Goal: Task Accomplishment & Management: Manage account settings

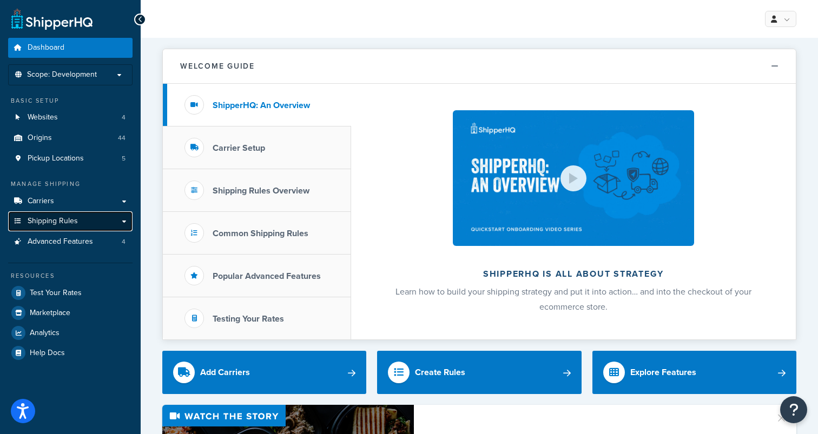
click at [48, 222] on span "Shipping Rules" at bounding box center [53, 221] width 50 height 9
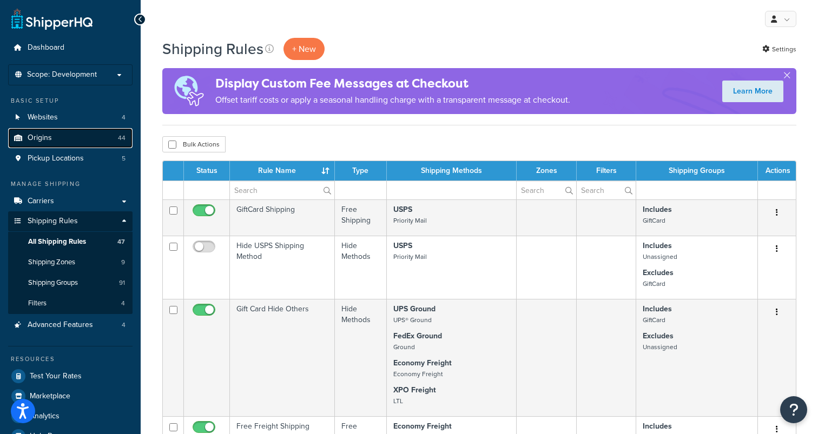
click at [70, 141] on link "Origins 44" at bounding box center [70, 138] width 124 height 20
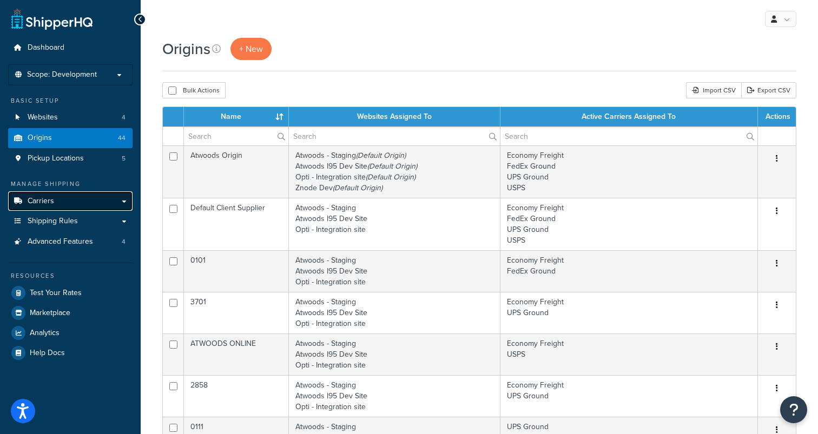
click at [60, 208] on link "Carriers" at bounding box center [70, 202] width 124 height 20
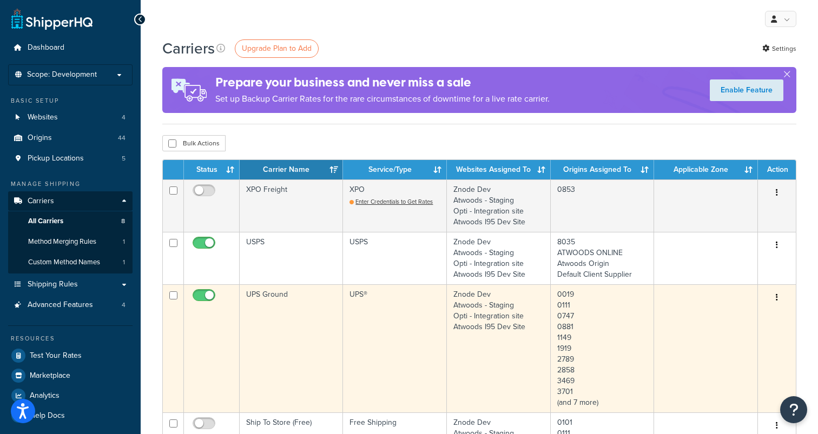
click at [267, 293] on td "UPS Ground" at bounding box center [291, 349] width 103 height 128
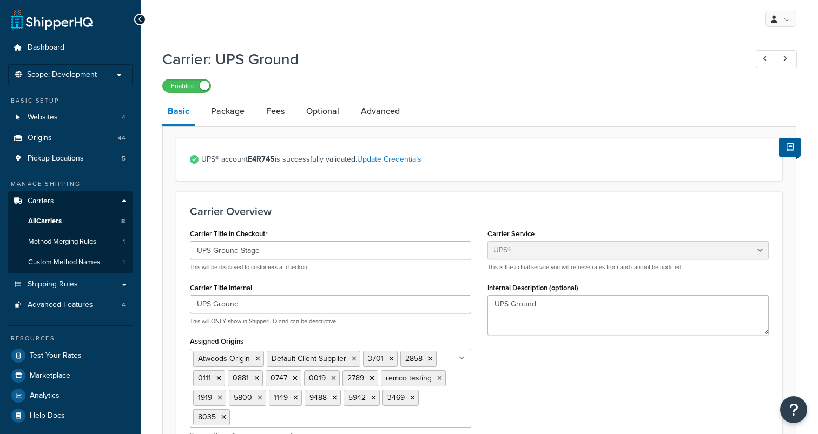
select select "ups"
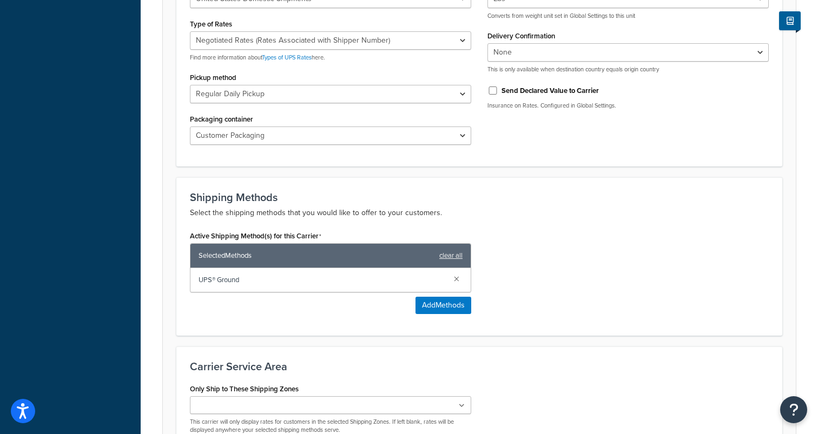
scroll to position [534, 0]
click at [430, 306] on button "Add Methods" at bounding box center [444, 305] width 56 height 17
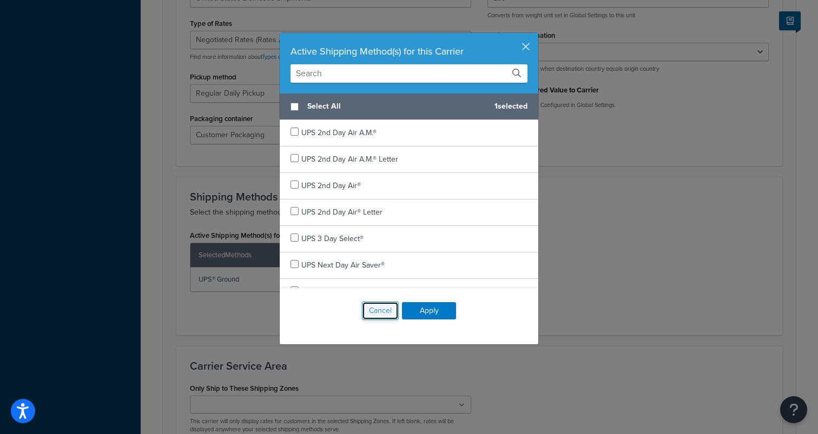
click at [385, 310] on button "Cancel" at bounding box center [380, 311] width 37 height 18
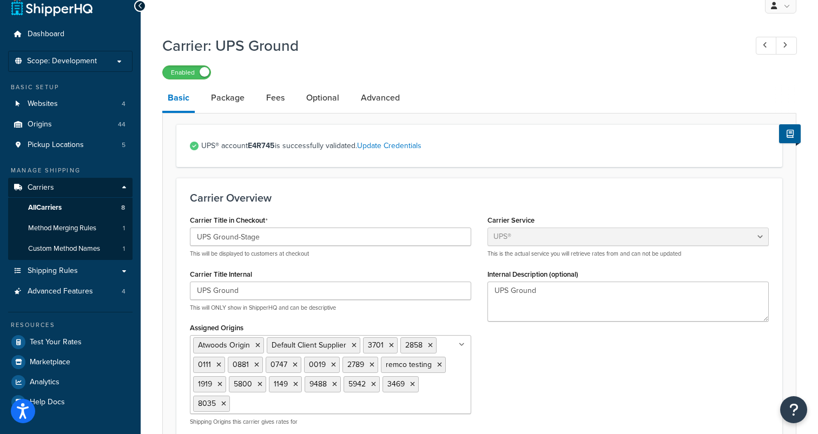
scroll to position [0, 0]
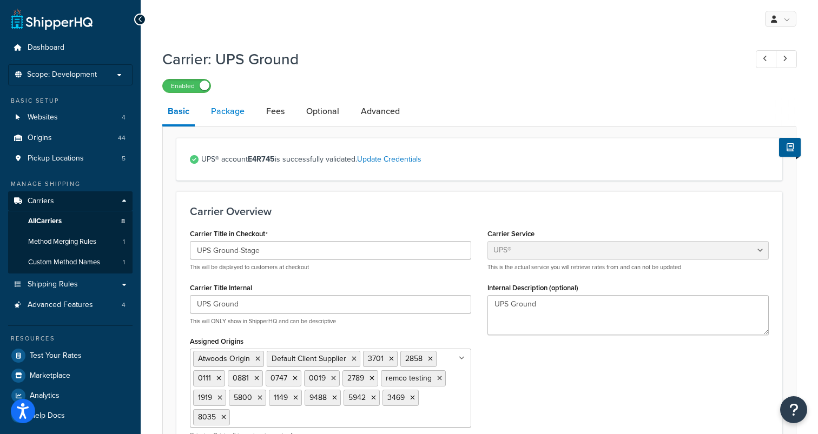
click at [230, 113] on link "Package" at bounding box center [228, 111] width 44 height 26
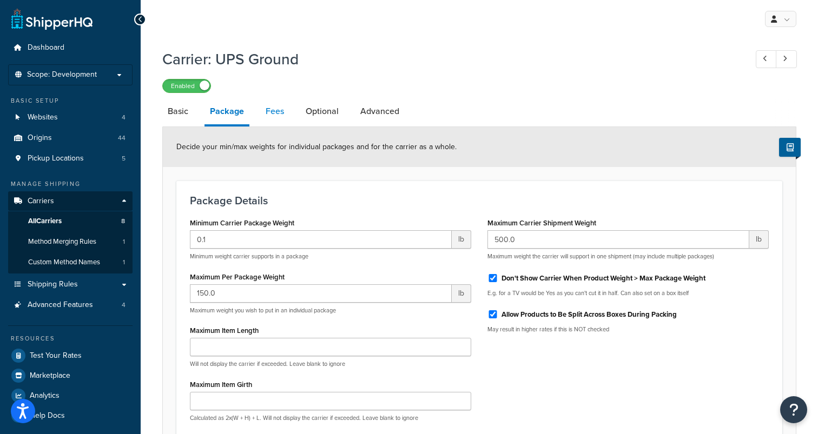
click at [275, 111] on link "Fees" at bounding box center [274, 111] width 29 height 26
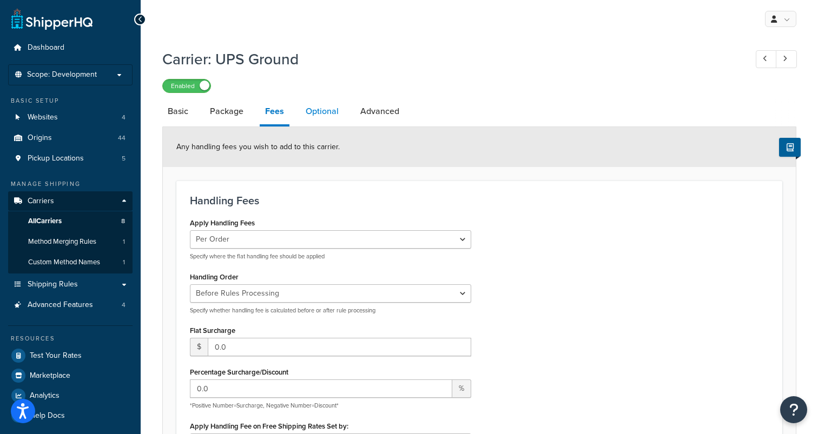
click at [315, 113] on link "Optional" at bounding box center [322, 111] width 44 height 26
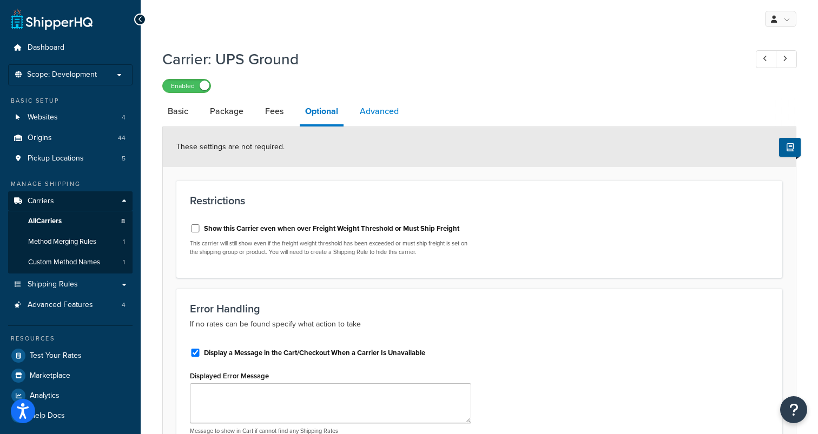
click at [391, 115] on link "Advanced" at bounding box center [379, 111] width 50 height 26
select select "false"
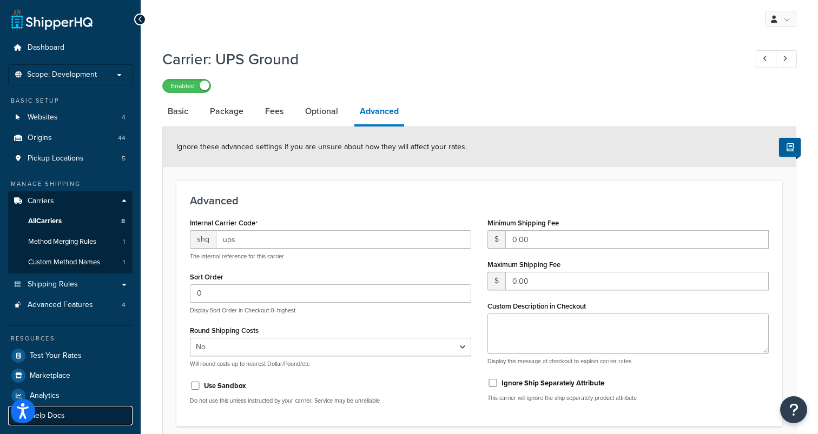
click at [58, 416] on span "Help Docs" at bounding box center [47, 416] width 35 height 9
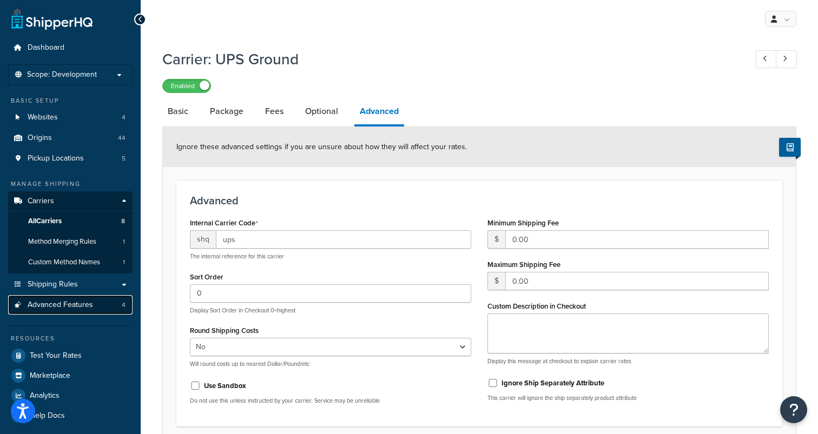
click at [76, 306] on span "Advanced Features" at bounding box center [60, 305] width 65 height 9
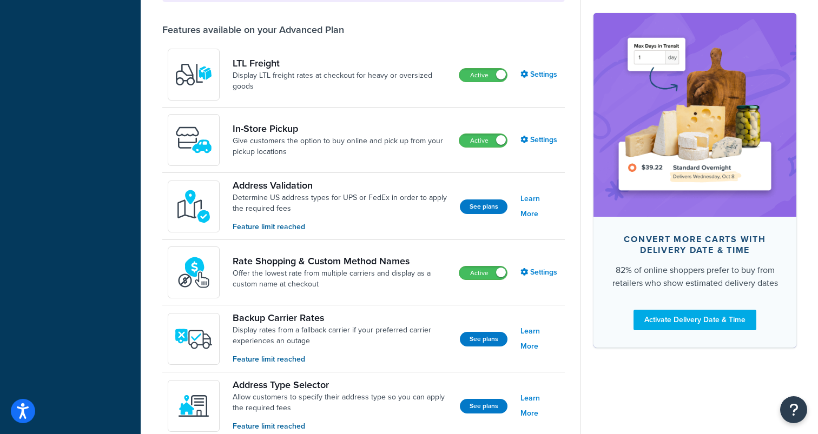
scroll to position [394, 0]
click at [535, 275] on link "Settings" at bounding box center [540, 272] width 39 height 15
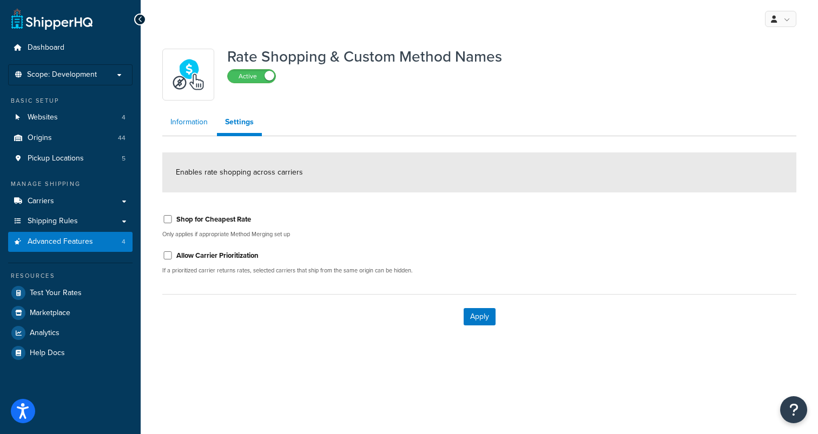
click at [190, 120] on link "Information" at bounding box center [189, 122] width 54 height 22
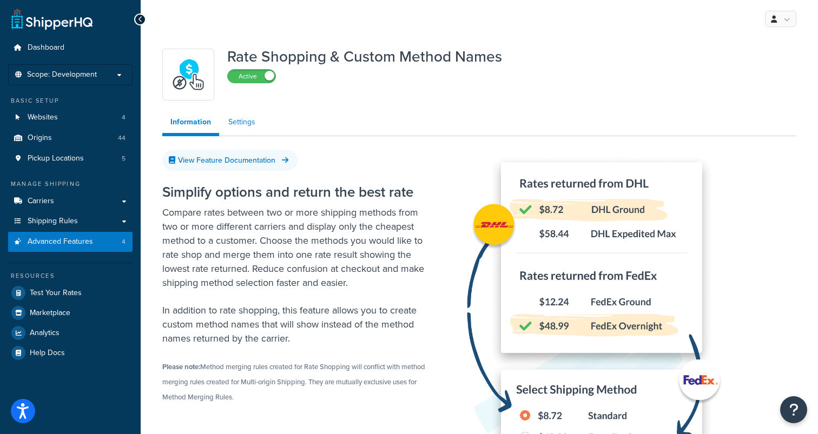
click at [245, 122] on link "Settings" at bounding box center [241, 122] width 43 height 22
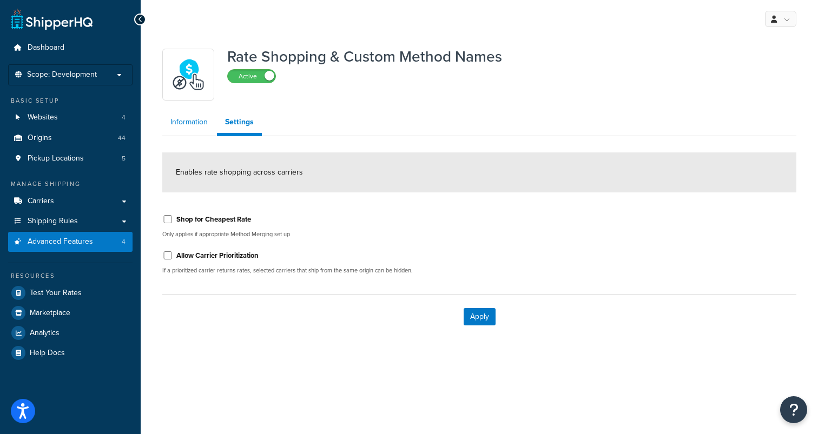
click at [190, 122] on link "Information" at bounding box center [189, 122] width 54 height 22
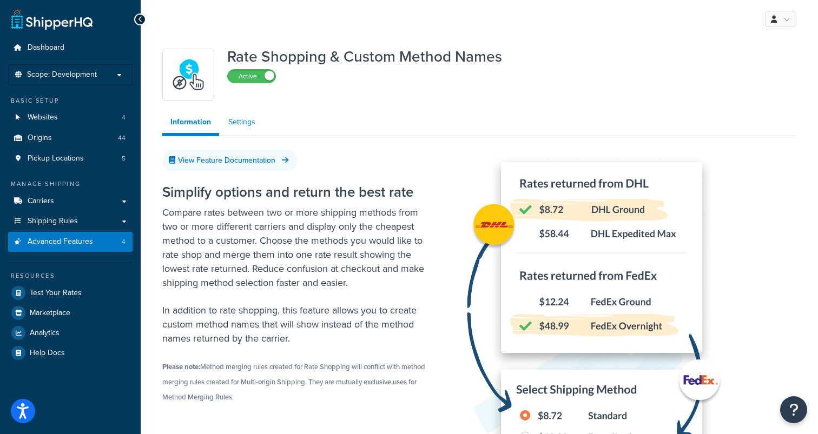
click at [234, 123] on link "Settings" at bounding box center [241, 122] width 43 height 22
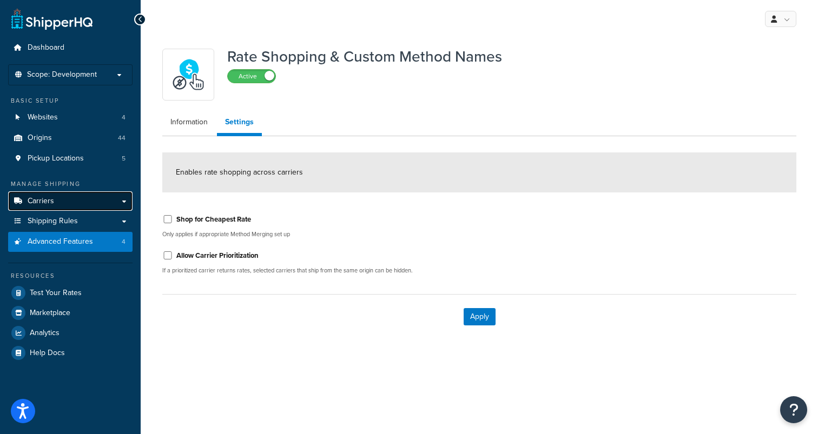
click at [49, 206] on link "Carriers" at bounding box center [70, 202] width 124 height 20
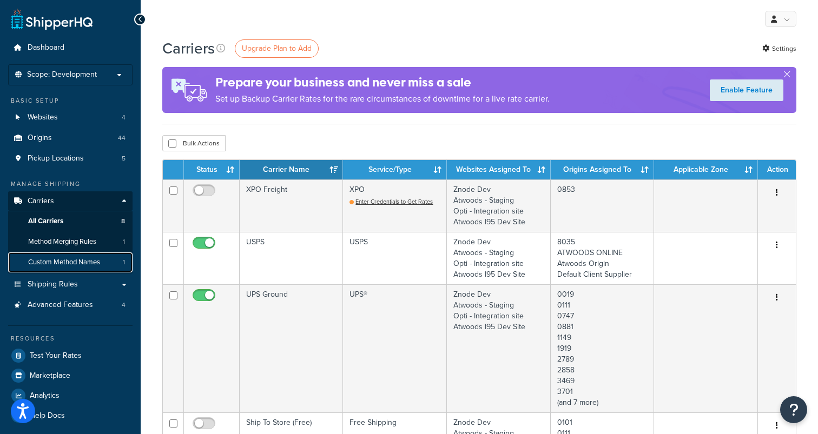
click at [52, 262] on span "Custom Method Names" at bounding box center [64, 262] width 72 height 9
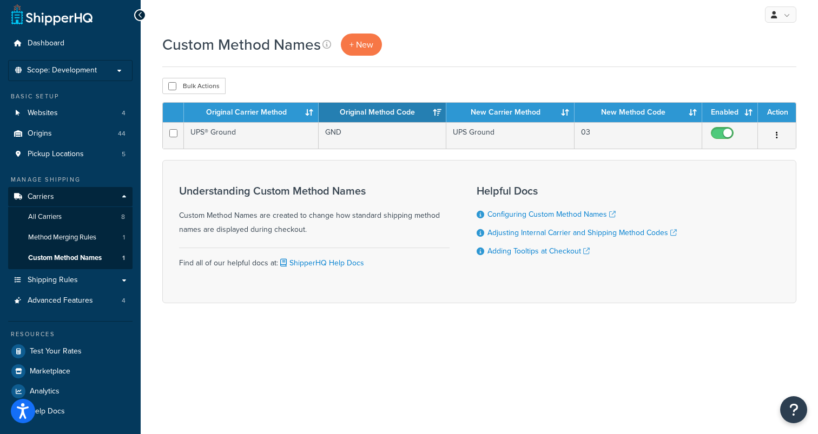
scroll to position [5, 0]
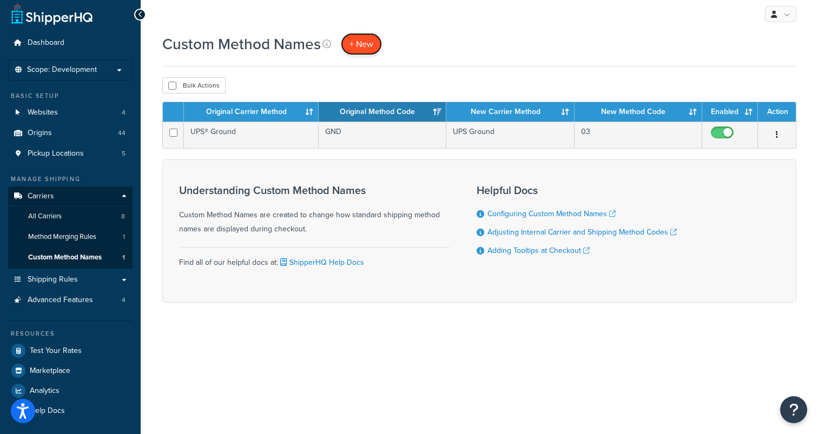
click at [368, 38] on span "+ New" at bounding box center [362, 44] width 24 height 12
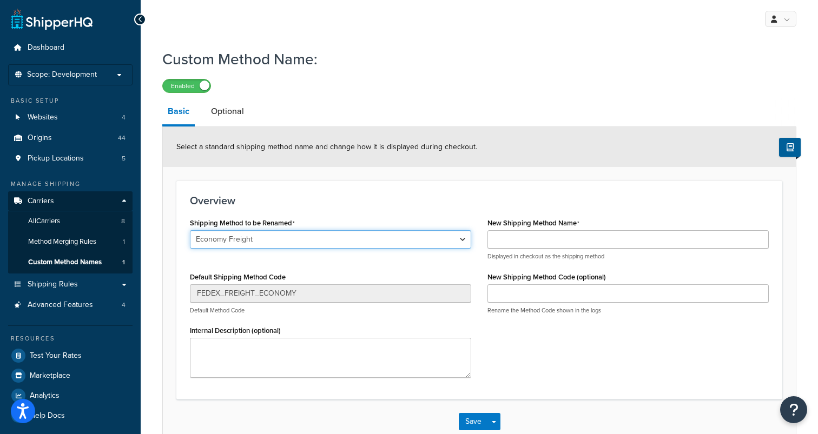
click at [273, 246] on select "Economy Freight Ground Ground Economy UPS® Ground Priority Mail Priority Mail E…" at bounding box center [330, 239] width 281 height 18
click at [286, 243] on select "Economy Freight Ground Ground Economy UPS® Ground Priority Mail Priority Mail E…" at bounding box center [330, 239] width 281 height 18
select select "108403"
click at [190, 231] on select "Economy Freight Ground Ground Economy UPS® Ground Priority Mail Priority Mail E…" at bounding box center [330, 239] width 281 height 18
type input "Priority Mail"
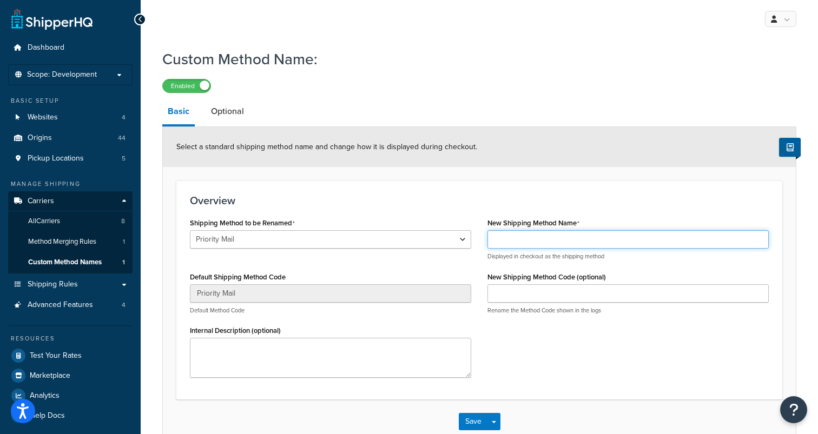
click at [518, 241] on input "New Shipping Method Name" at bounding box center [628, 239] width 281 height 18
type input "U"
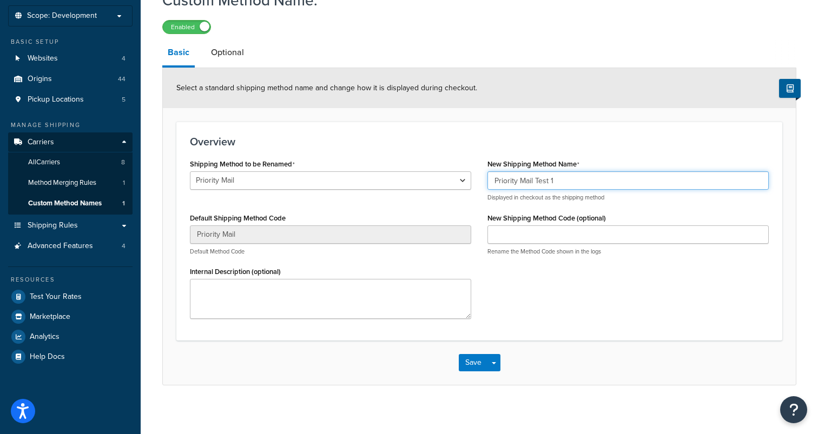
scroll to position [61, 0]
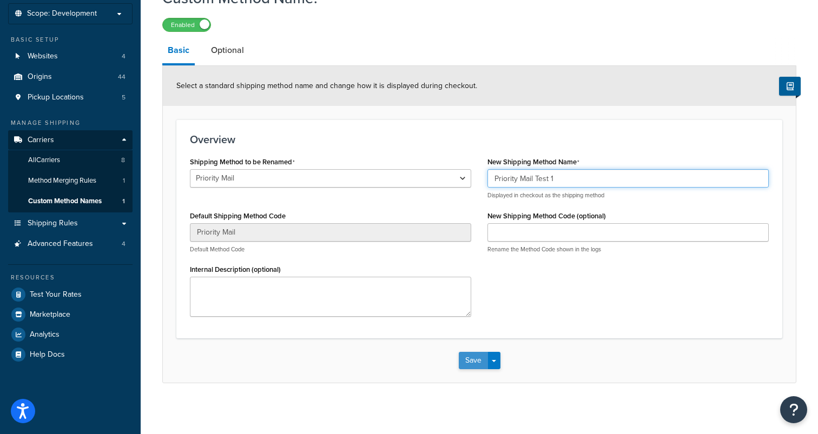
type input "Priority Mail Test 1"
click at [475, 361] on button "Save" at bounding box center [473, 360] width 29 height 17
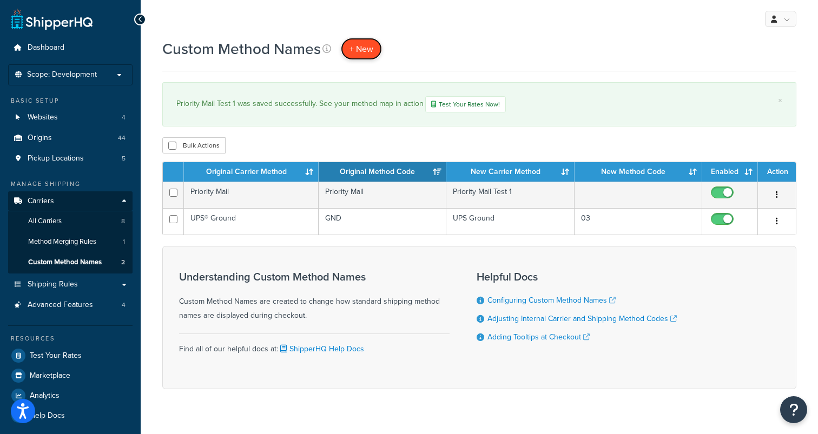
click at [365, 43] on span "+ New" at bounding box center [362, 49] width 24 height 12
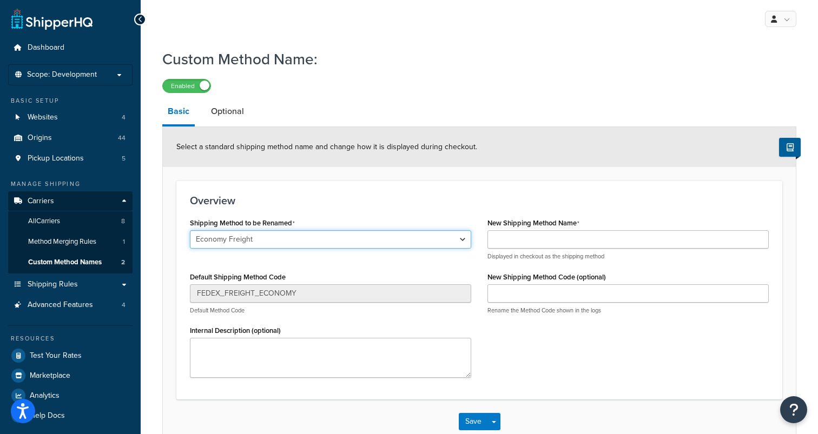
click at [295, 237] on select "Economy Freight Ground Ground Economy UPS® Ground Priority Mail Priority Mail E…" at bounding box center [330, 239] width 281 height 18
select select "108403"
click at [190, 231] on select "Economy Freight Ground Ground Economy UPS® Ground Priority Mail Priority Mail E…" at bounding box center [330, 239] width 281 height 18
type input "Priority Mail"
click at [286, 243] on select "Economy Freight Ground Ground Economy UPS® Ground Priority Mail Priority Mail E…" at bounding box center [330, 239] width 281 height 18
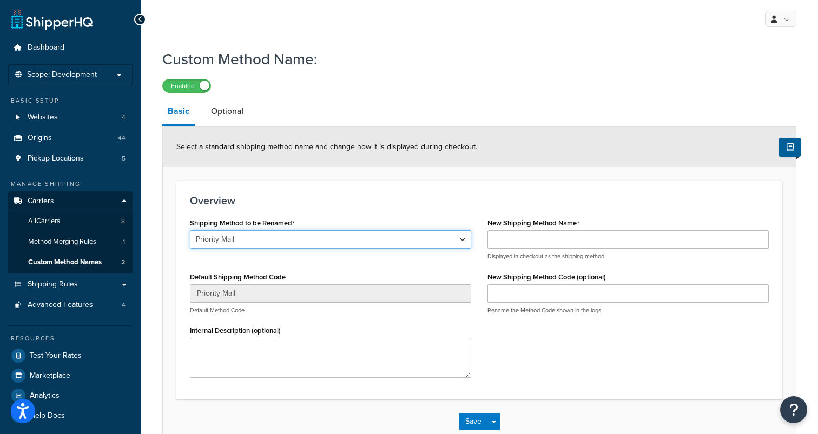
select select "153379"
click at [190, 231] on select "Economy Freight Ground Ground Economy UPS® Ground Priority Mail Priority Mail E…" at bounding box center [330, 239] width 281 height 18
type input "Priority Mail Express"
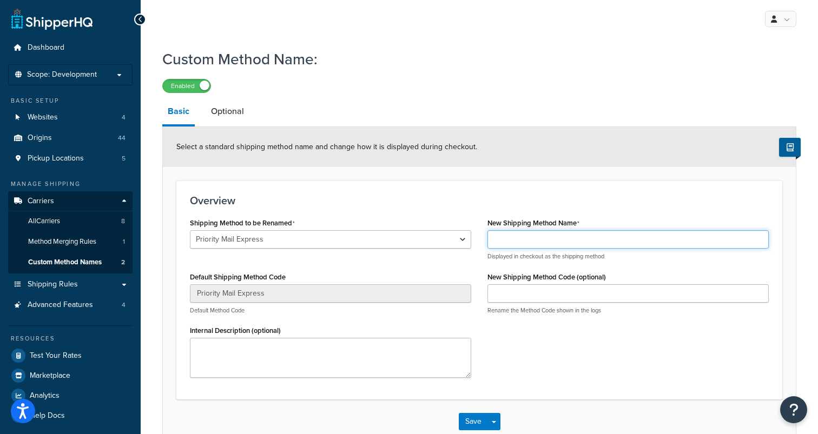
click at [540, 243] on input "New Shipping Method Name" at bounding box center [628, 239] width 281 height 18
type input "Priority Mail Test 2"
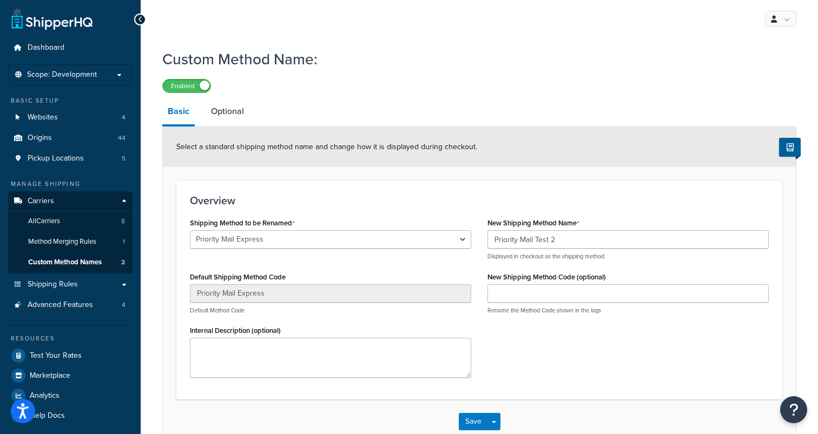
click at [522, 207] on h3 "Overview" at bounding box center [479, 201] width 579 height 12
click at [476, 420] on button "Save" at bounding box center [473, 421] width 29 height 17
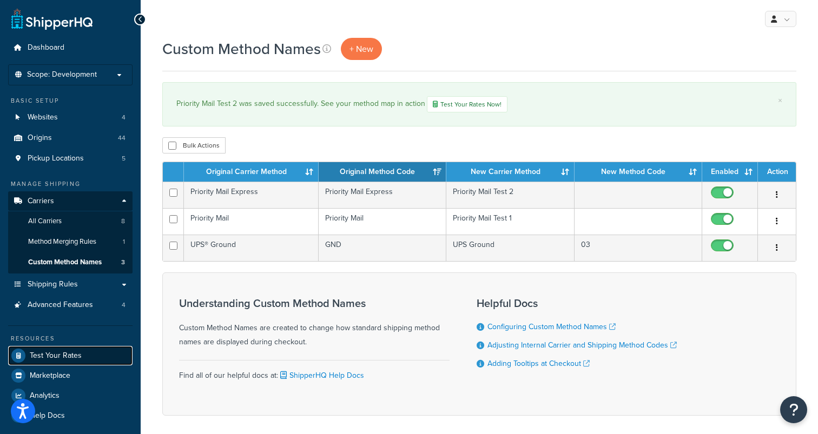
click at [48, 358] on span "Test Your Rates" at bounding box center [56, 356] width 52 height 9
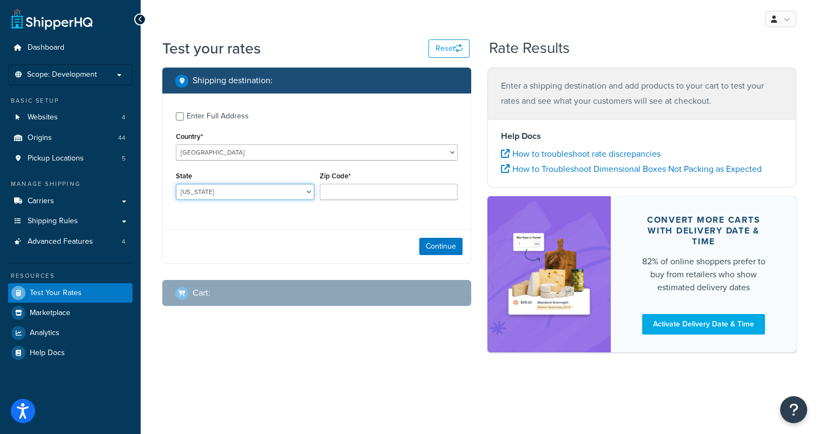
click at [249, 193] on select "[US_STATE] [US_STATE] [US_STATE] [US_STATE] [US_STATE] Armed Forces Americas Ar…" at bounding box center [245, 192] width 139 height 16
select select "OK"
click at [176, 185] on select "[US_STATE] [US_STATE] [US_STATE] [US_STATE] [US_STATE] Armed Forces Americas Ar…" at bounding box center [245, 192] width 139 height 16
click at [353, 194] on input "Zip Code*" at bounding box center [389, 192] width 139 height 16
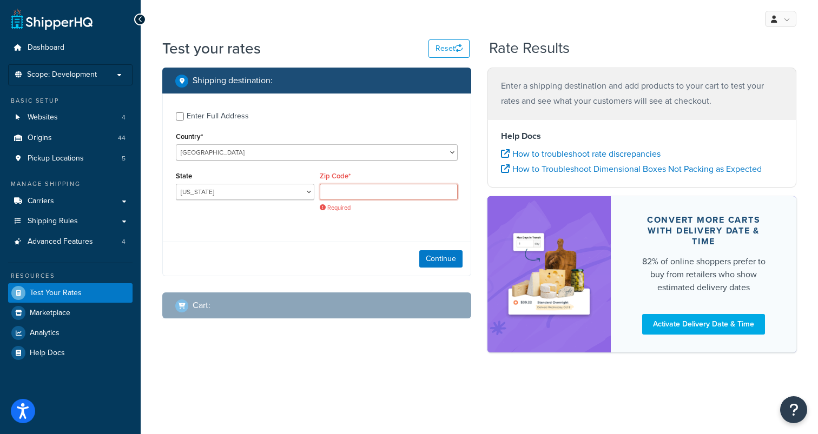
click at [353, 194] on input "Zip Code*" at bounding box center [389, 192] width 139 height 16
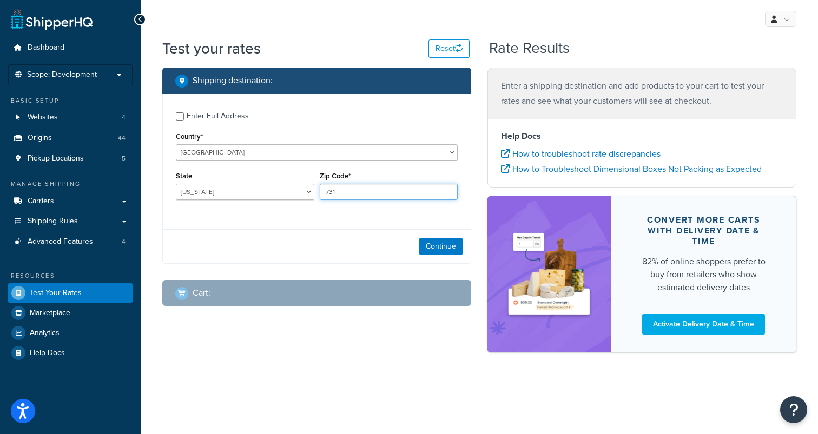
type input "73160"
click at [449, 242] on button "Continue" at bounding box center [440, 246] width 43 height 17
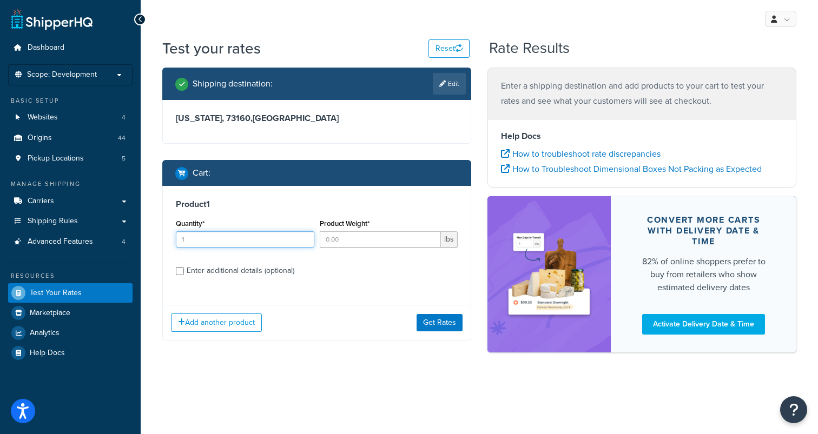
type input "1"
click at [306, 238] on input "1" at bounding box center [245, 240] width 139 height 16
type input "1"
click at [429, 239] on input "1" at bounding box center [381, 240] width 122 height 16
click at [240, 279] on div "Product 1 Quantity* 1 Product Weight* 1 lbs Enter additional details (optional)" at bounding box center [317, 241] width 308 height 111
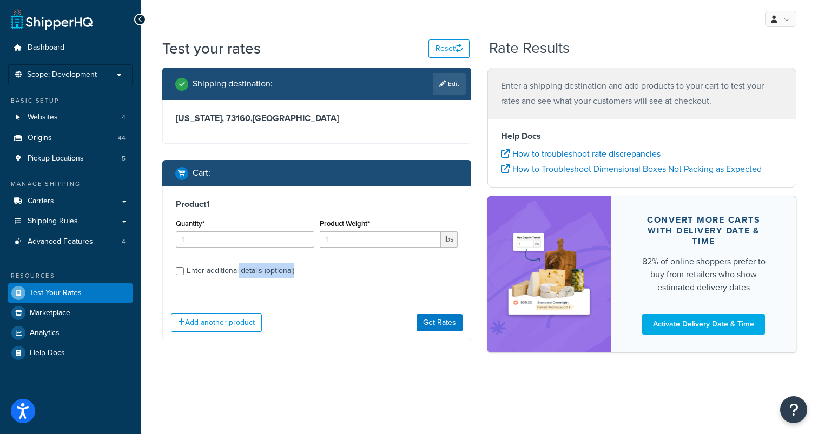
drag, startPoint x: 238, startPoint y: 273, endPoint x: 253, endPoint y: 289, distance: 22.2
click at [253, 289] on div "Product 1 Quantity* 1 Product Weight* 1 lbs Enter additional details (optional)" at bounding box center [317, 241] width 308 height 111
click at [437, 321] on button "Get Rates" at bounding box center [440, 322] width 46 height 17
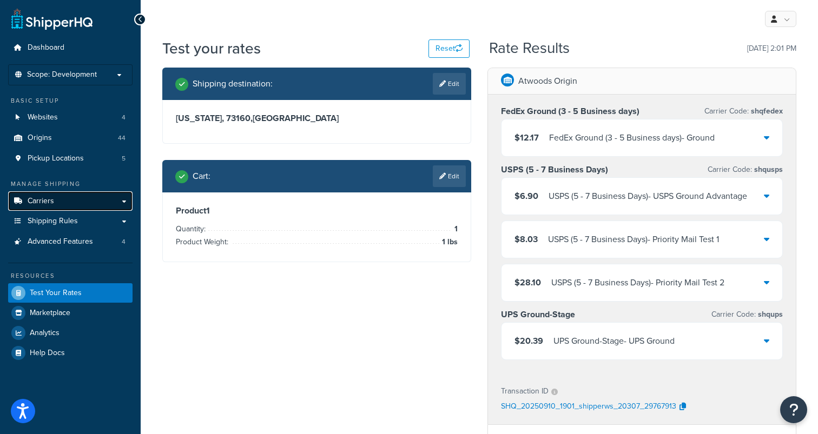
click at [62, 200] on link "Carriers" at bounding box center [70, 202] width 124 height 20
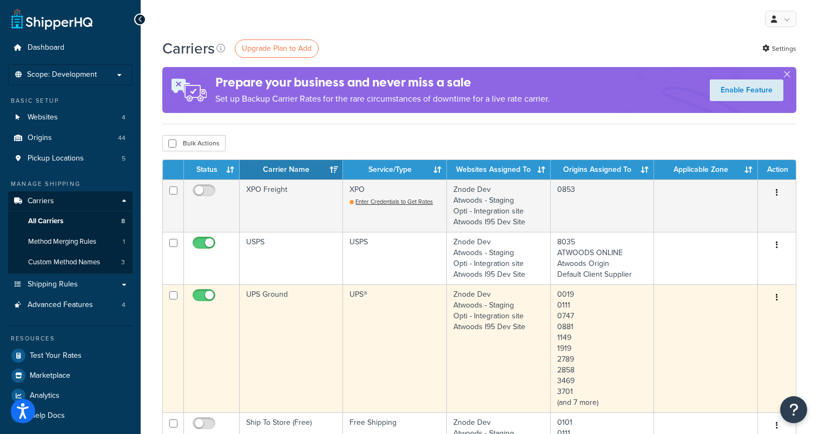
click at [778, 294] on button "button" at bounding box center [776, 297] width 15 height 17
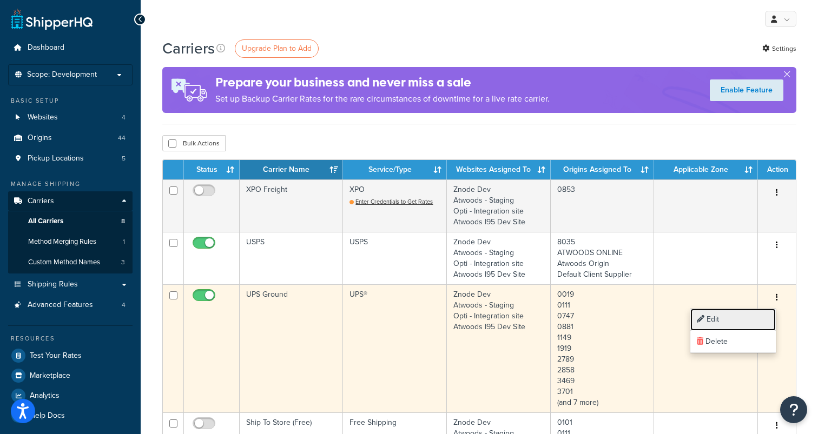
click at [740, 318] on link "Edit" at bounding box center [732, 320] width 85 height 22
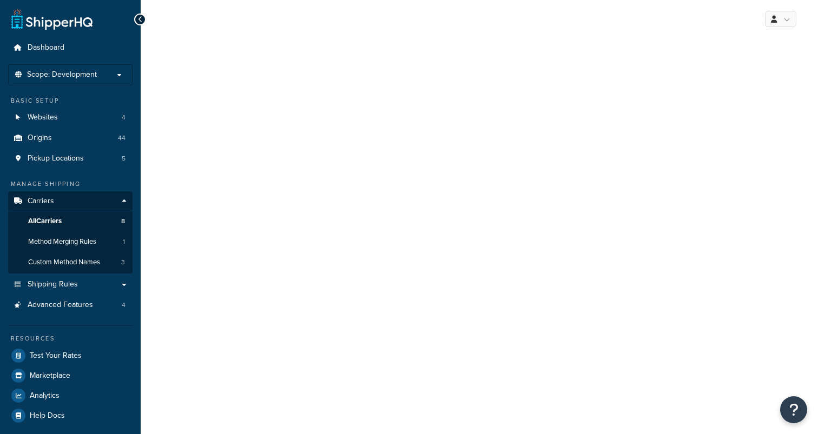
select select "ups"
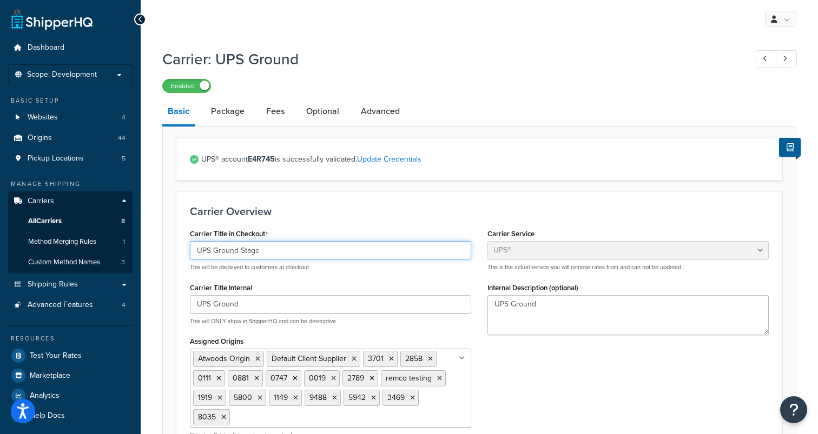
click at [329, 251] on input "UPS Ground-Stage" at bounding box center [330, 250] width 281 height 18
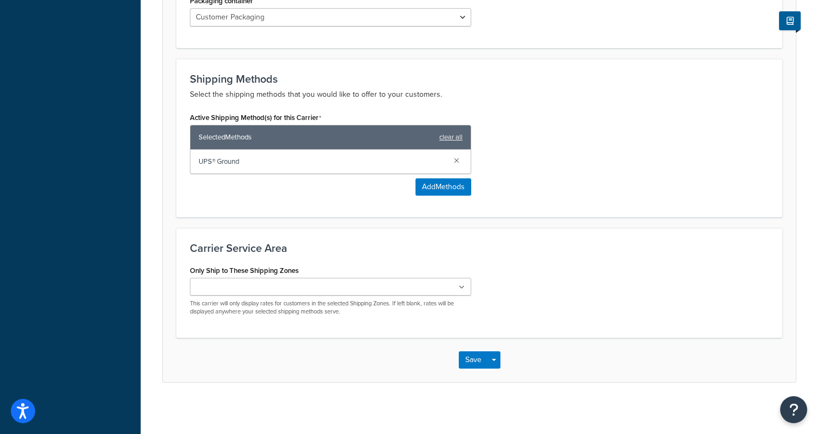
scroll to position [655, 0]
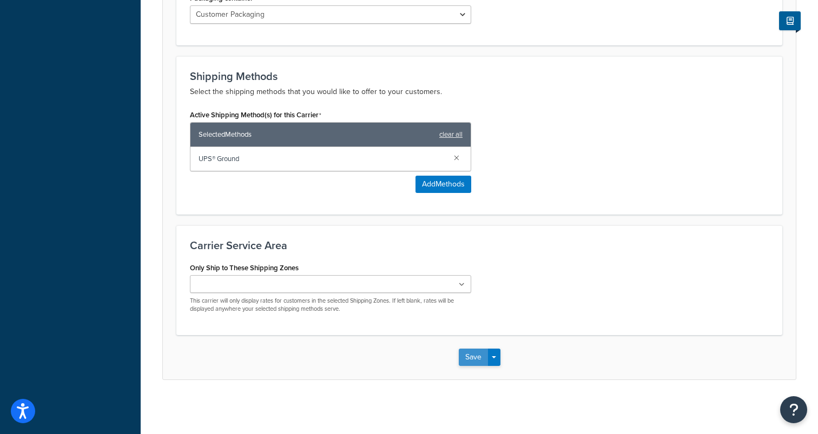
type input "UPS Ground"
click at [476, 357] on button "Save" at bounding box center [473, 357] width 29 height 17
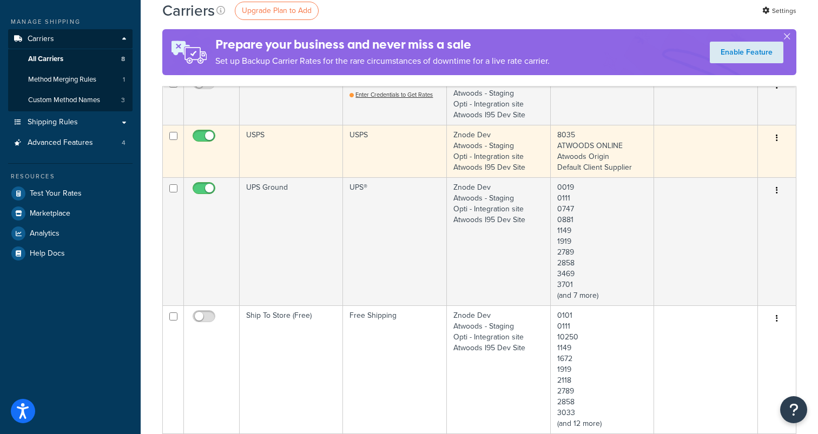
scroll to position [123, 0]
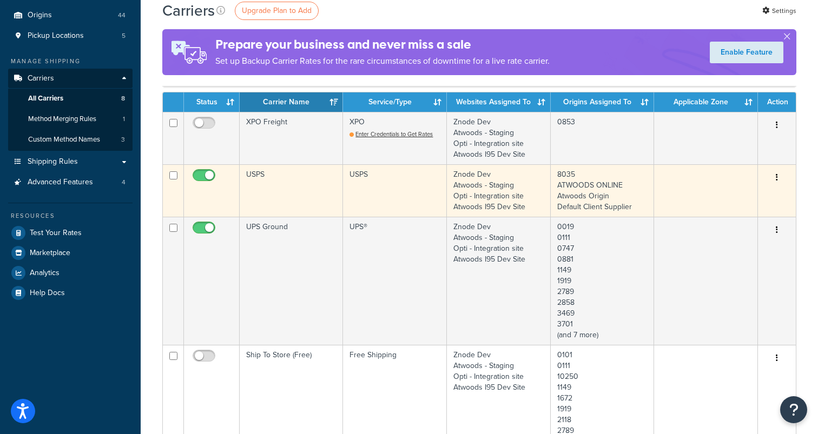
click at [254, 175] on td "USPS" at bounding box center [291, 190] width 103 height 52
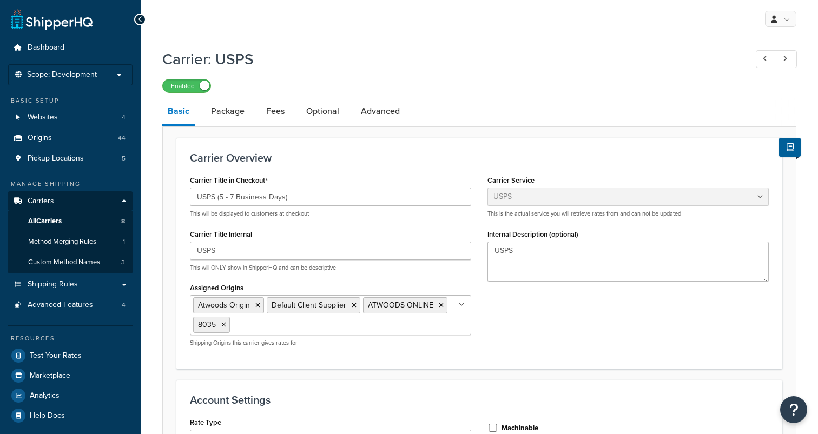
select select "usps"
select select "ONLINE"
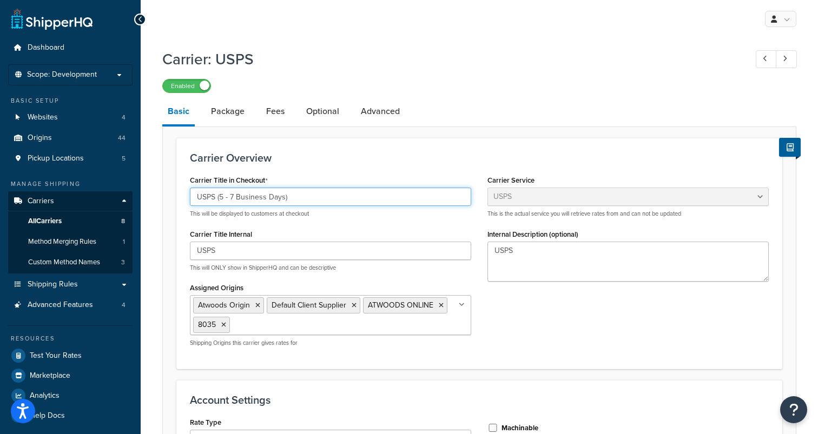
drag, startPoint x: 218, startPoint y: 199, endPoint x: 309, endPoint y: 202, distance: 92.0
click at [309, 202] on input "USPS (5 - 7 Business Days)" at bounding box center [330, 197] width 281 height 18
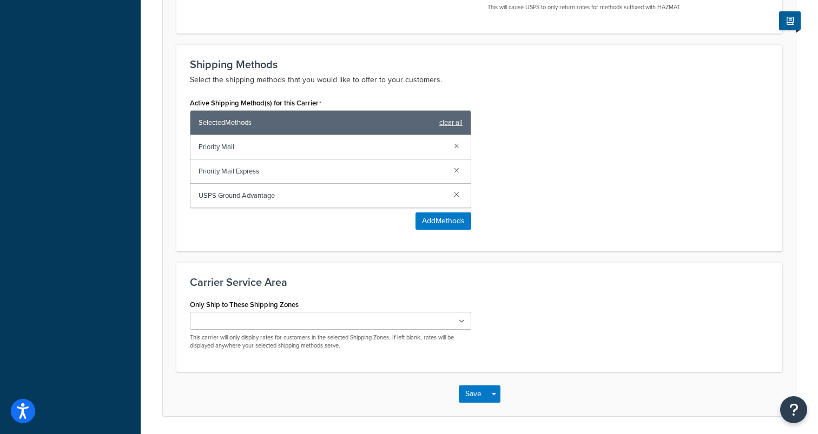
scroll to position [518, 0]
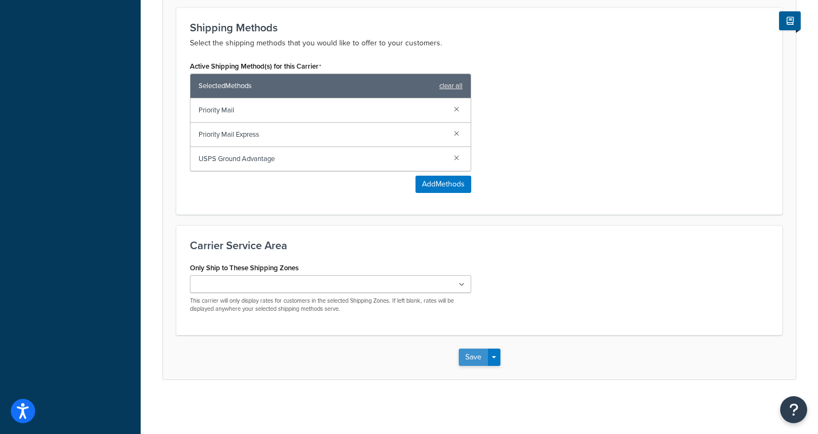
type input "USPS"
click at [474, 360] on button "Save" at bounding box center [473, 357] width 29 height 17
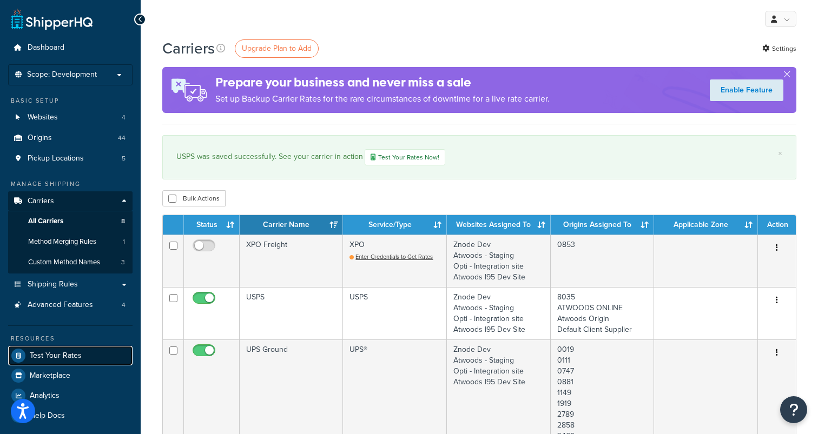
click at [63, 358] on span "Test Your Rates" at bounding box center [56, 356] width 52 height 9
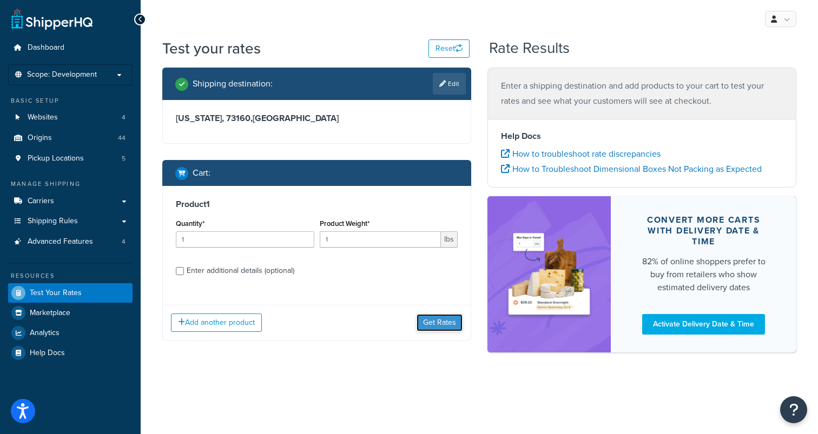
click at [452, 331] on button "Get Rates" at bounding box center [440, 322] width 46 height 17
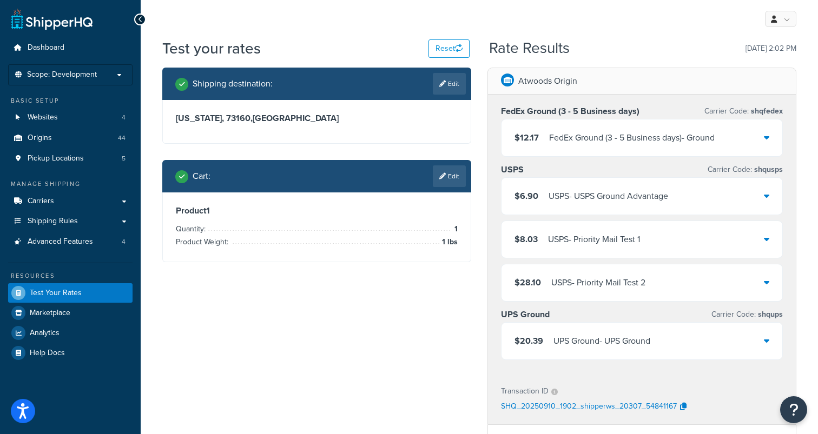
click at [455, 348] on div "Shipping destination : Edit [US_STATE], 73160 , [GEOGRAPHIC_DATA] Cart : Edit P…" at bounding box center [479, 369] width 650 height 602
click at [446, 176] on link "Edit" at bounding box center [449, 177] width 33 height 22
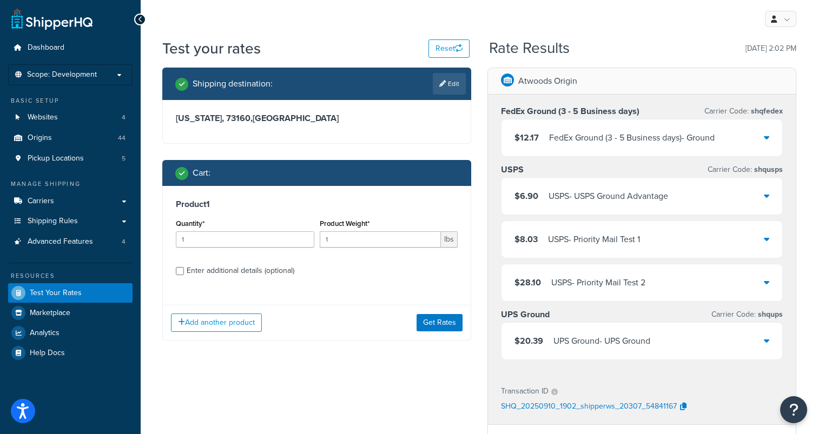
click at [276, 269] on div "Enter additional details (optional)" at bounding box center [241, 271] width 108 height 15
click at [184, 269] on input "Enter additional details (optional)" at bounding box center [180, 271] width 8 height 8
checkbox input "true"
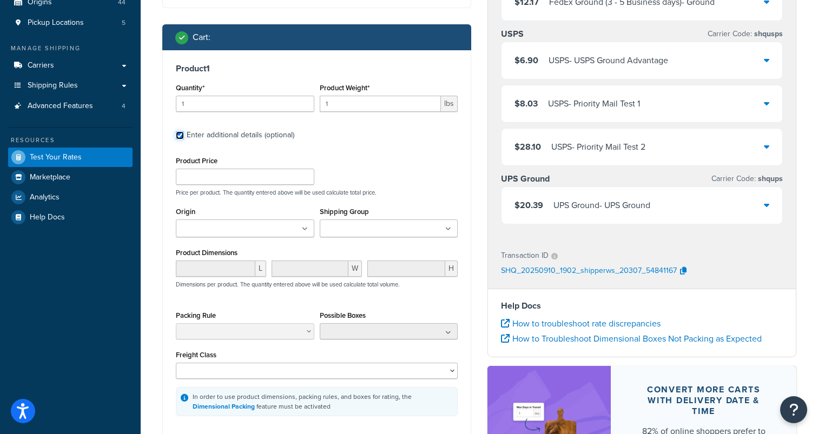
scroll to position [141, 0]
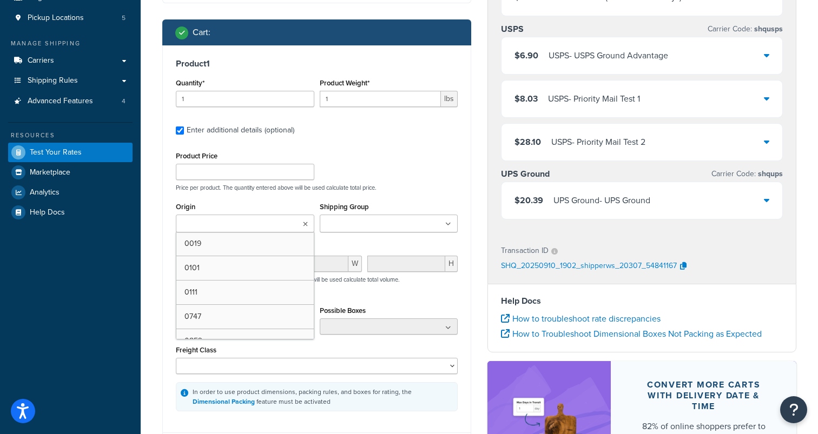
click at [294, 220] on ul at bounding box center [245, 224] width 139 height 18
type input "[PERSON_NAME]"
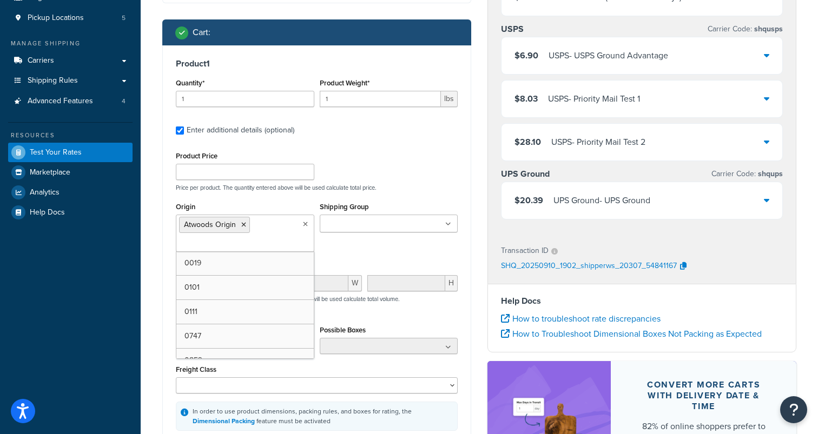
click at [343, 230] on input "Shipping Group" at bounding box center [371, 225] width 96 height 12
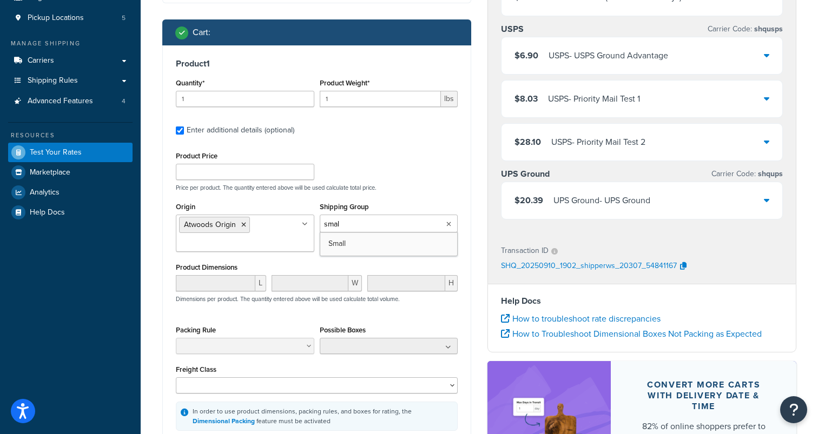
type input "small"
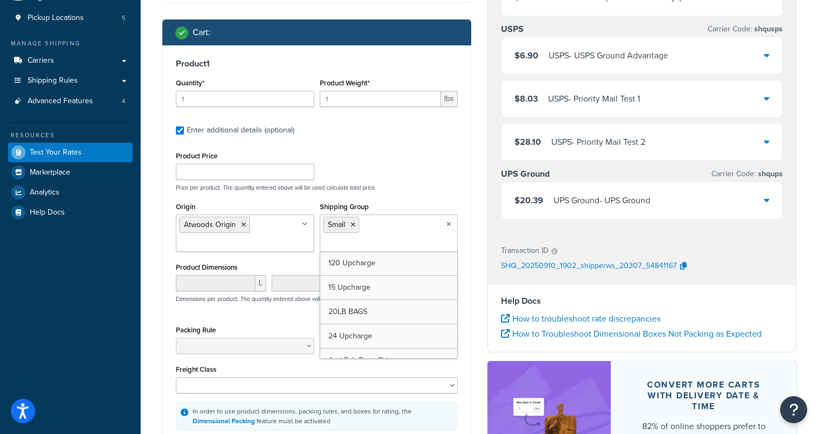
click at [406, 190] on p "Price per product. The quantity entered above will be used calculate total pric…" at bounding box center [316, 188] width 287 height 8
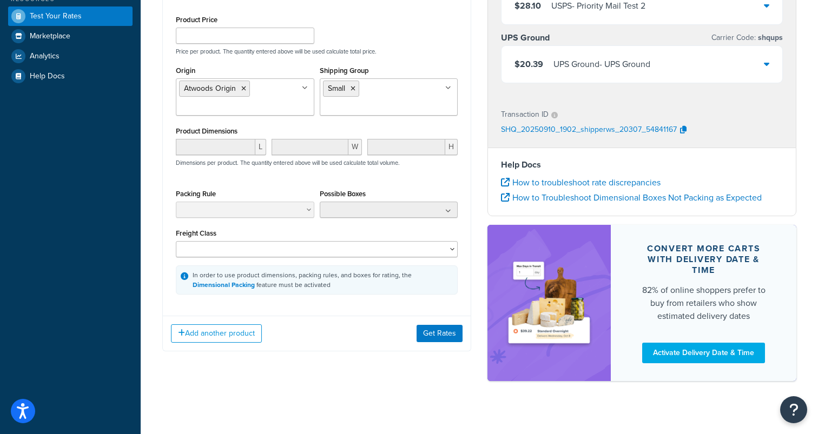
scroll to position [278, 0]
click at [440, 333] on button "Get Rates" at bounding box center [440, 333] width 46 height 17
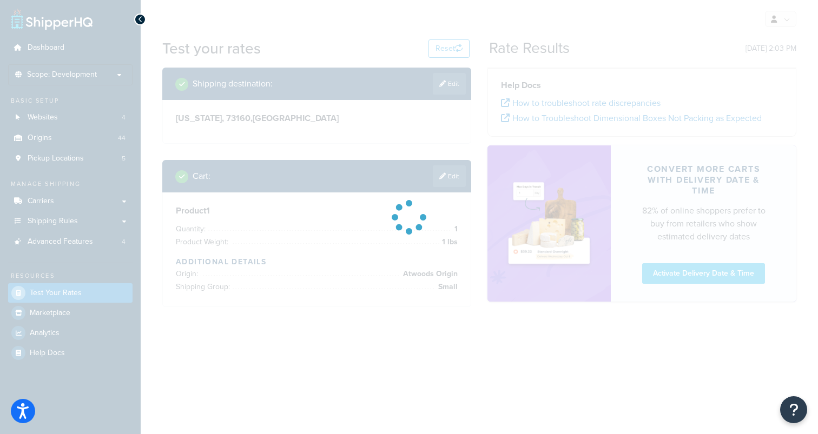
scroll to position [0, 0]
